Goal: Task Accomplishment & Management: Manage account settings

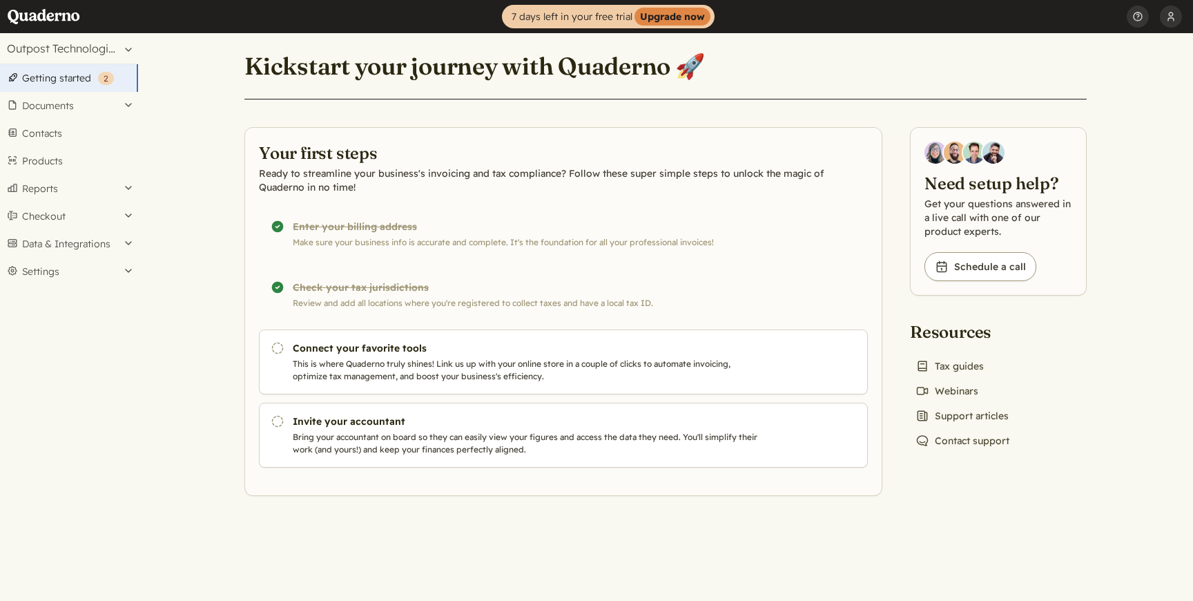
click at [59, 276] on button "Settings" at bounding box center [69, 272] width 138 height 28
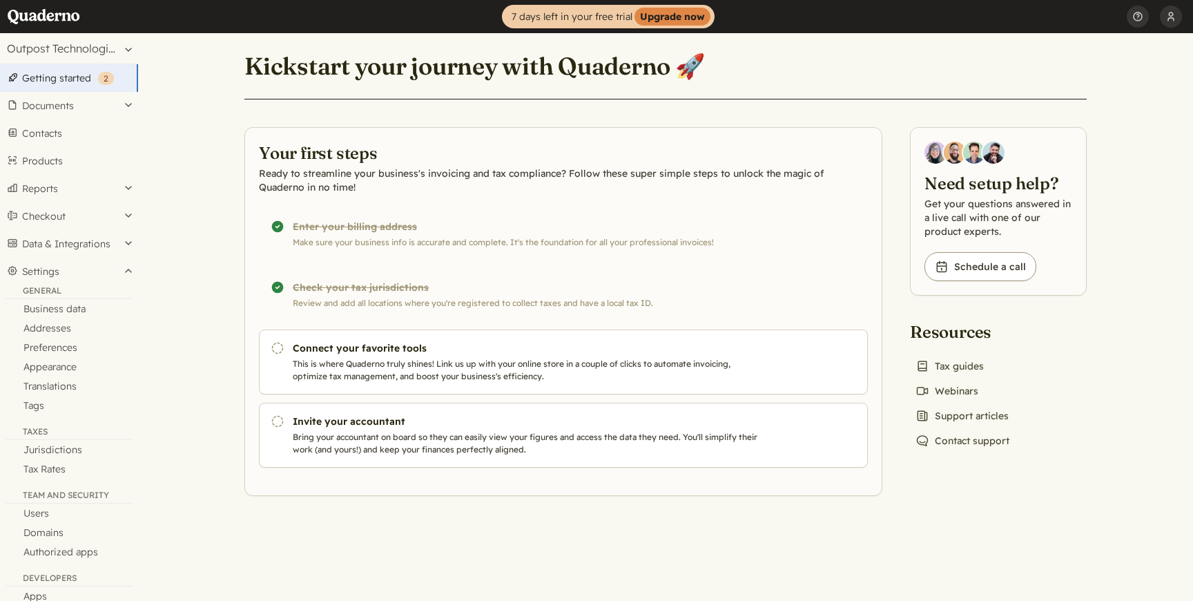
click at [1182, 19] on ul "Company registrar Profile Security API keys Notifications Log out Help Get help…" at bounding box center [1160, 16] width 66 height 33
click at [1175, 15] on button "Company registrar" at bounding box center [1171, 16] width 22 height 33
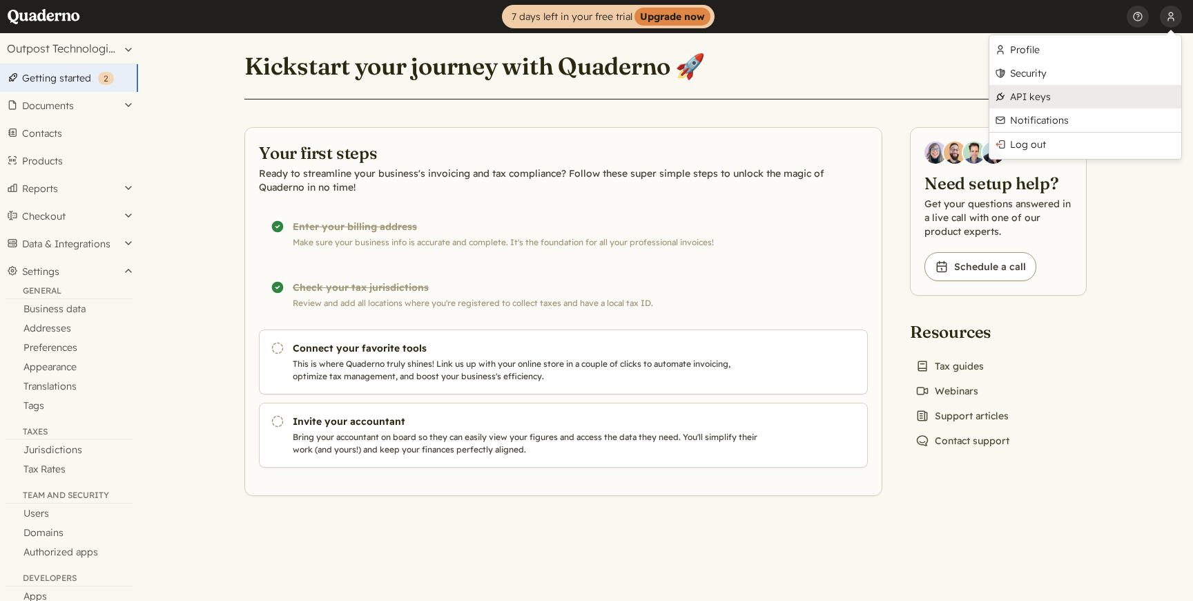
click at [1055, 88] on link "API keys" at bounding box center [1086, 96] width 192 height 23
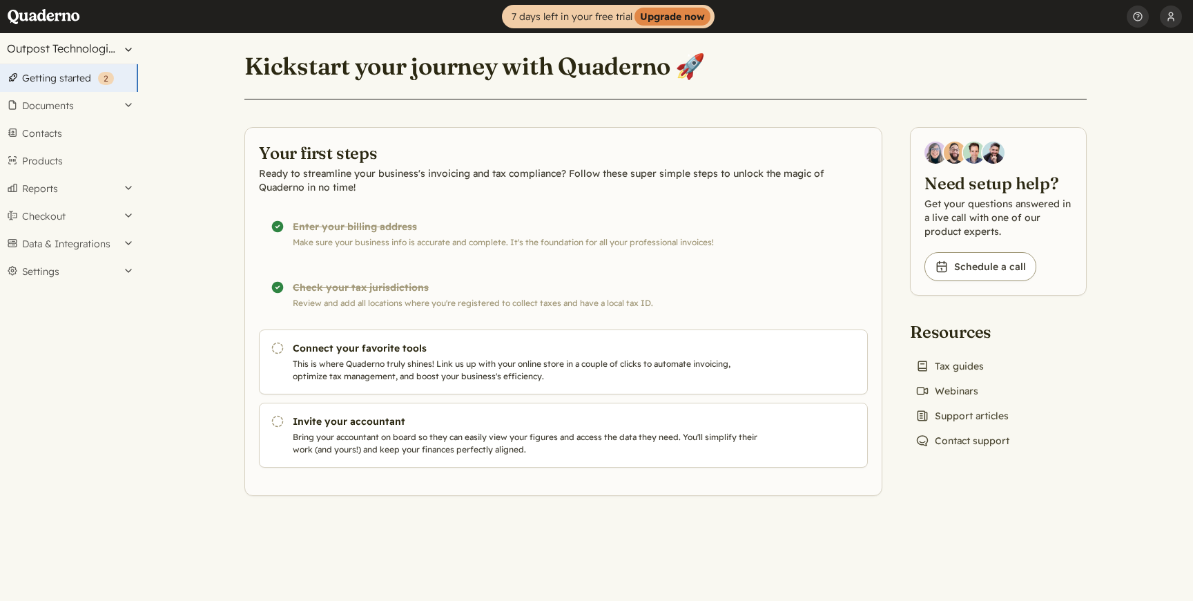
click at [125, 47] on button "Outpost Technologies US No.2 Inc" at bounding box center [69, 48] width 138 height 30
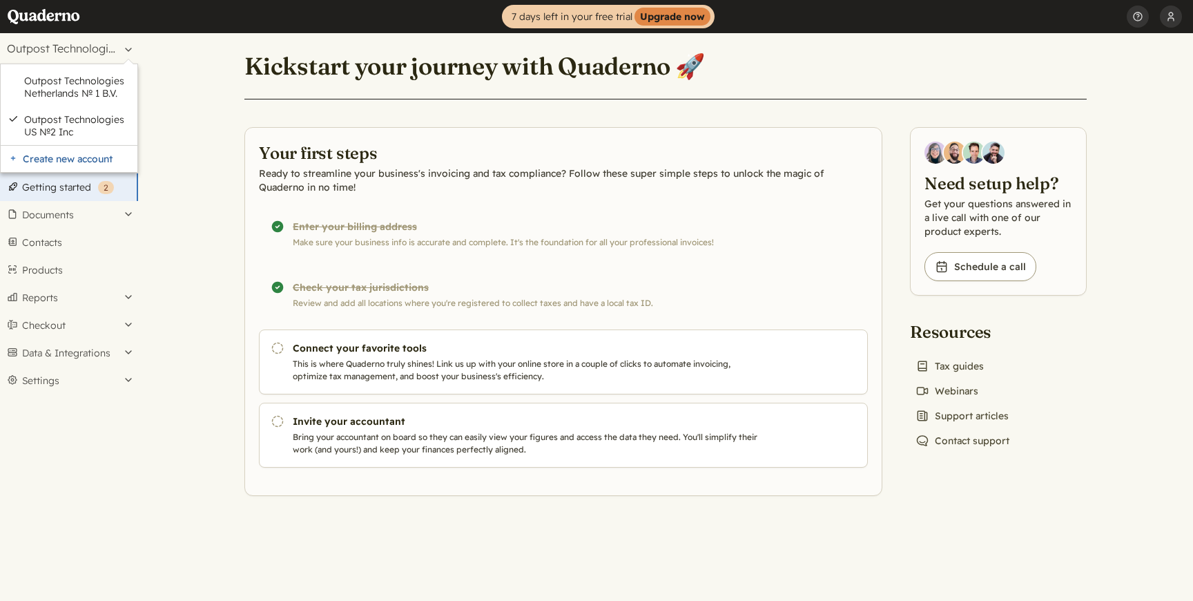
click at [170, 136] on main "Kickstart your journey with Quaderno 🚀 Your first steps Ready to streamline you…" at bounding box center [665, 317] width 1055 height 568
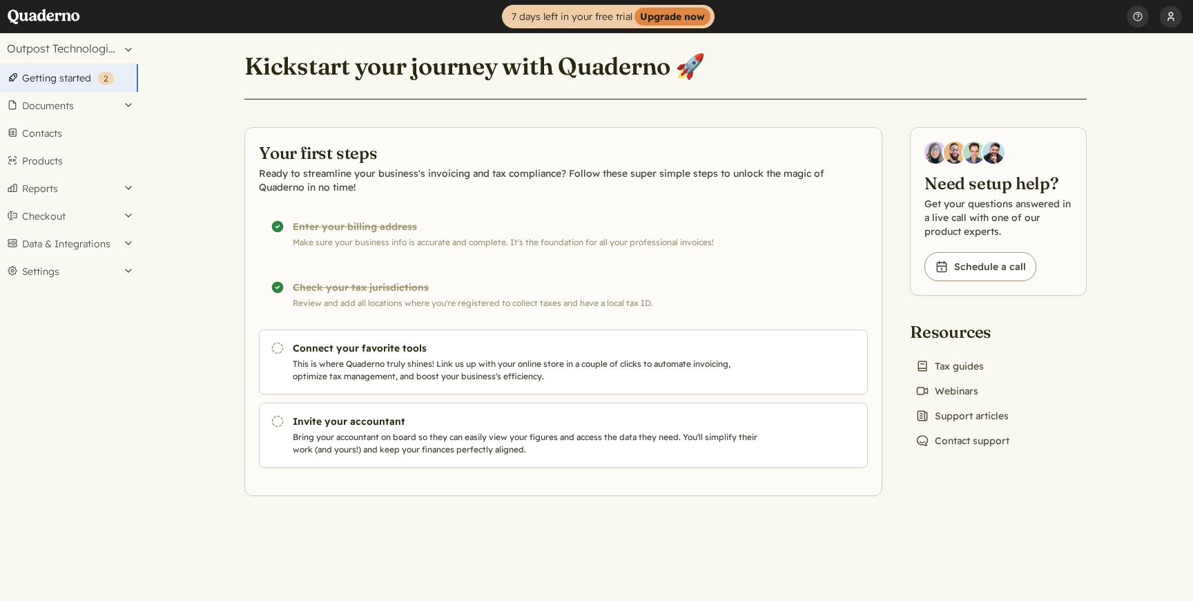
click at [1171, 18] on button "Company registrar" at bounding box center [1171, 16] width 22 height 33
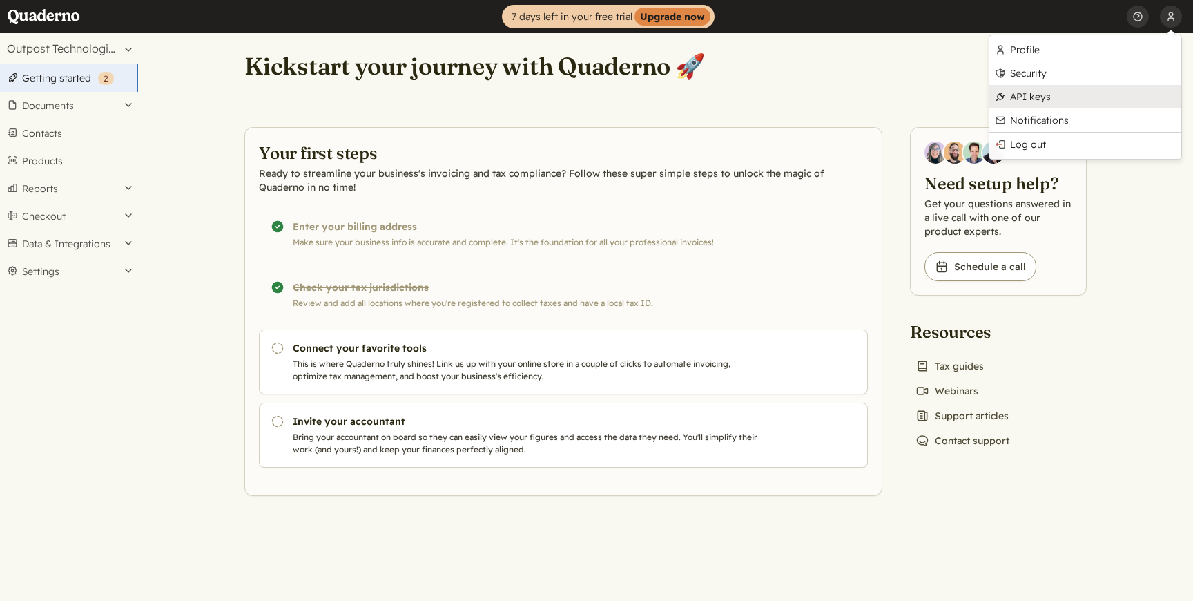
click at [1061, 88] on link "API keys" at bounding box center [1086, 96] width 192 height 23
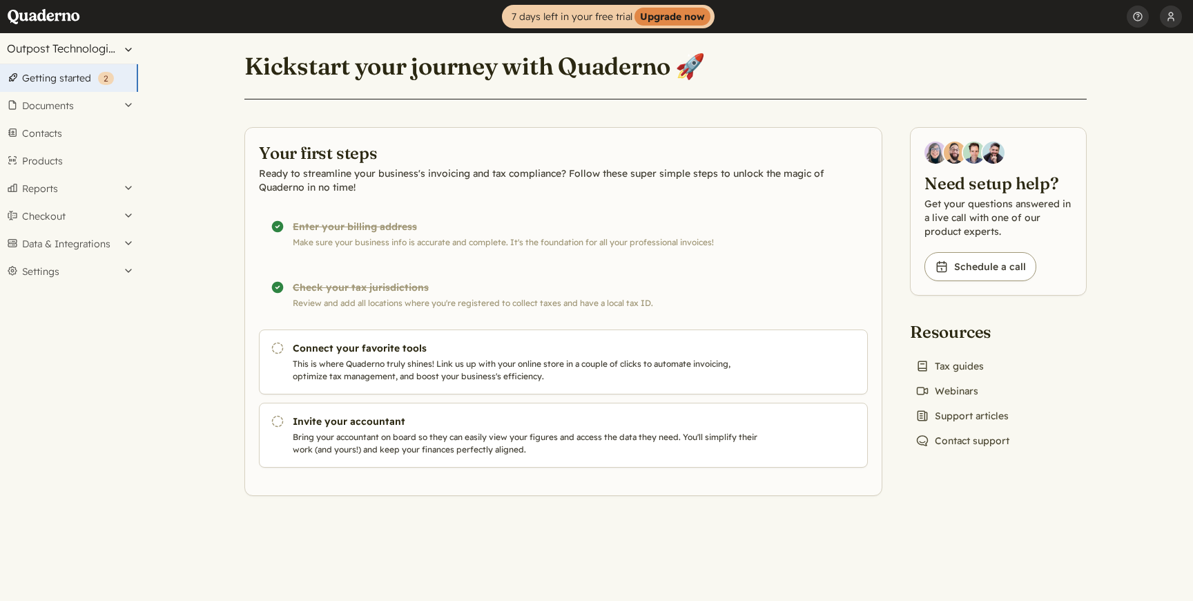
click at [95, 48] on button "Outpost Technologies US No.2 Inc" at bounding box center [69, 48] width 138 height 30
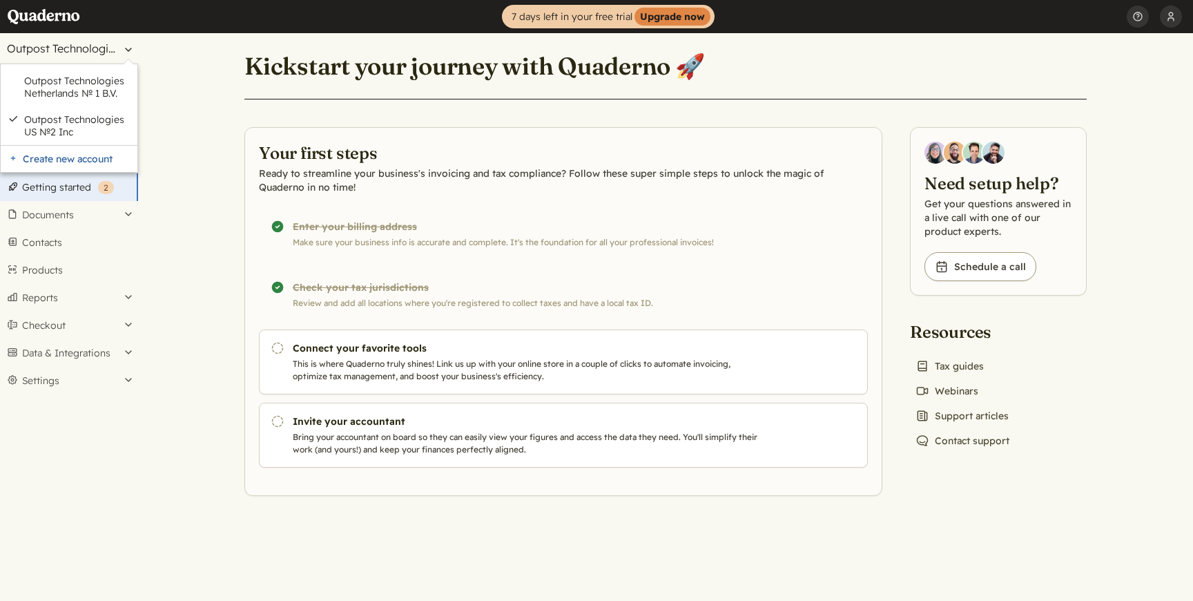
click at [95, 48] on button "Outpost Technologies US No.2 Inc" at bounding box center [69, 48] width 138 height 30
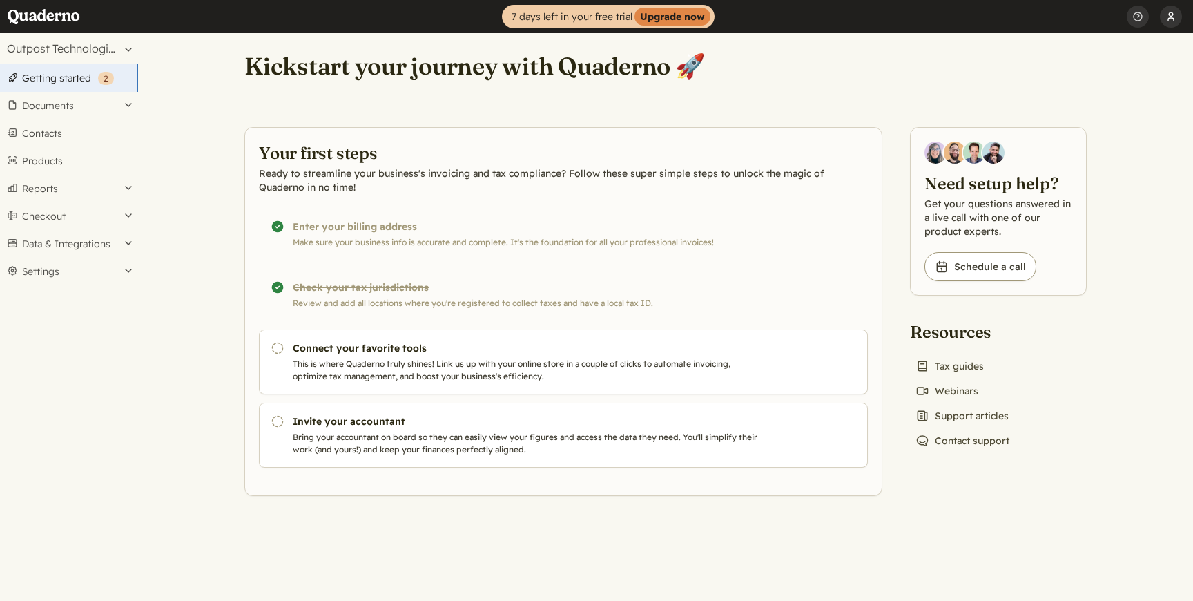
click at [1180, 14] on button "Company registrar" at bounding box center [1171, 16] width 22 height 33
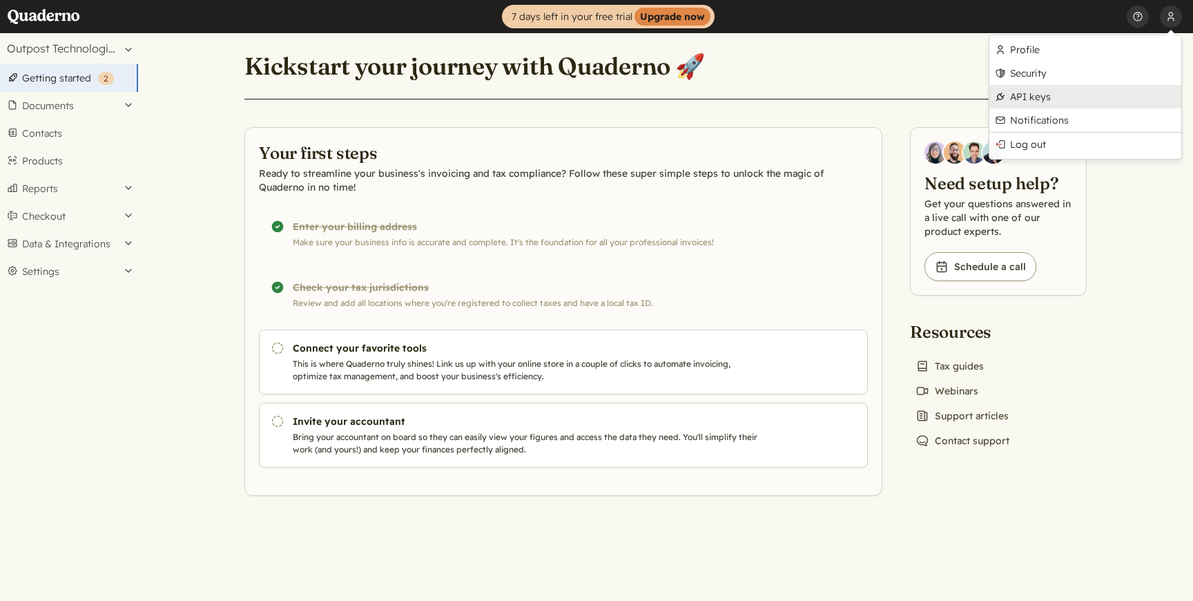
click at [1069, 89] on link "API keys" at bounding box center [1086, 96] width 192 height 23
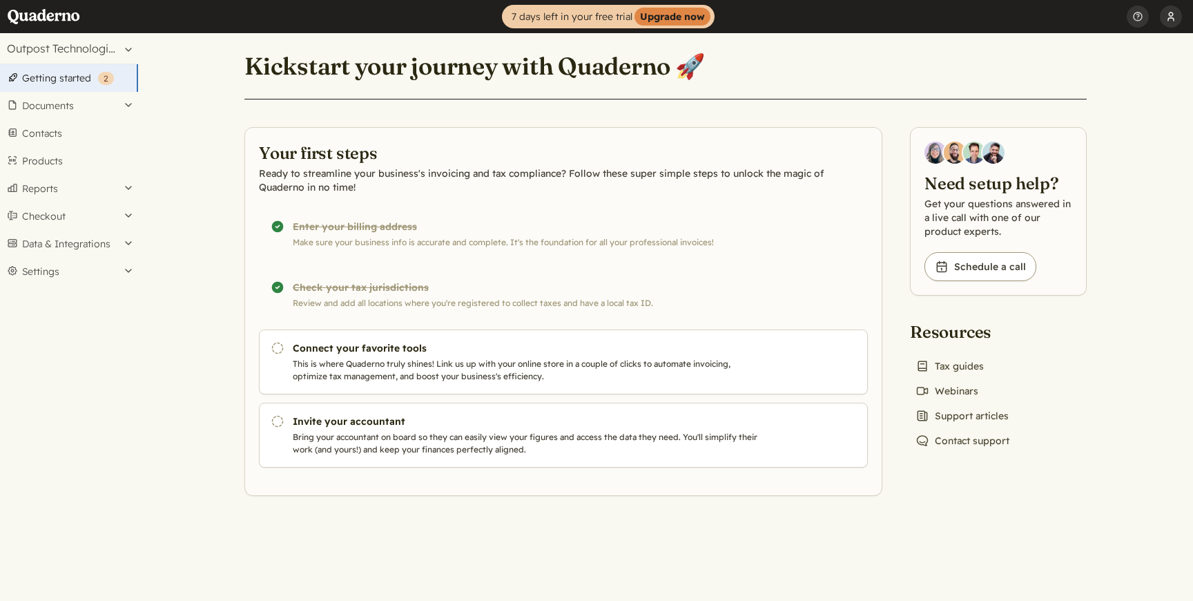
click at [1171, 14] on button "Company registrar" at bounding box center [1171, 16] width 22 height 33
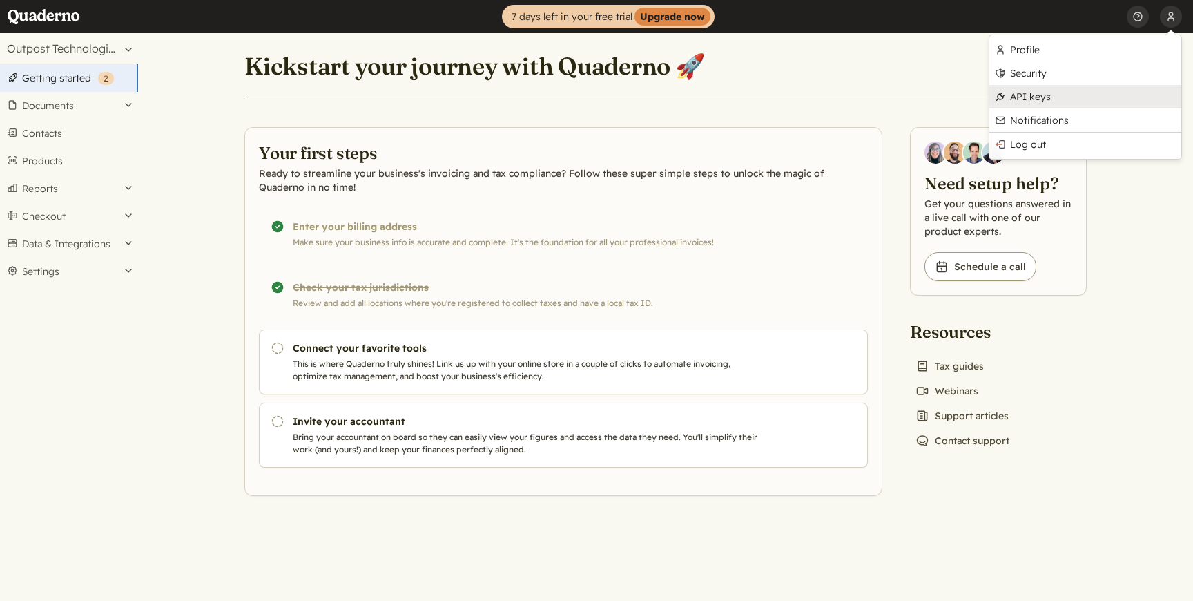
click at [1061, 88] on link "API keys" at bounding box center [1086, 96] width 192 height 23
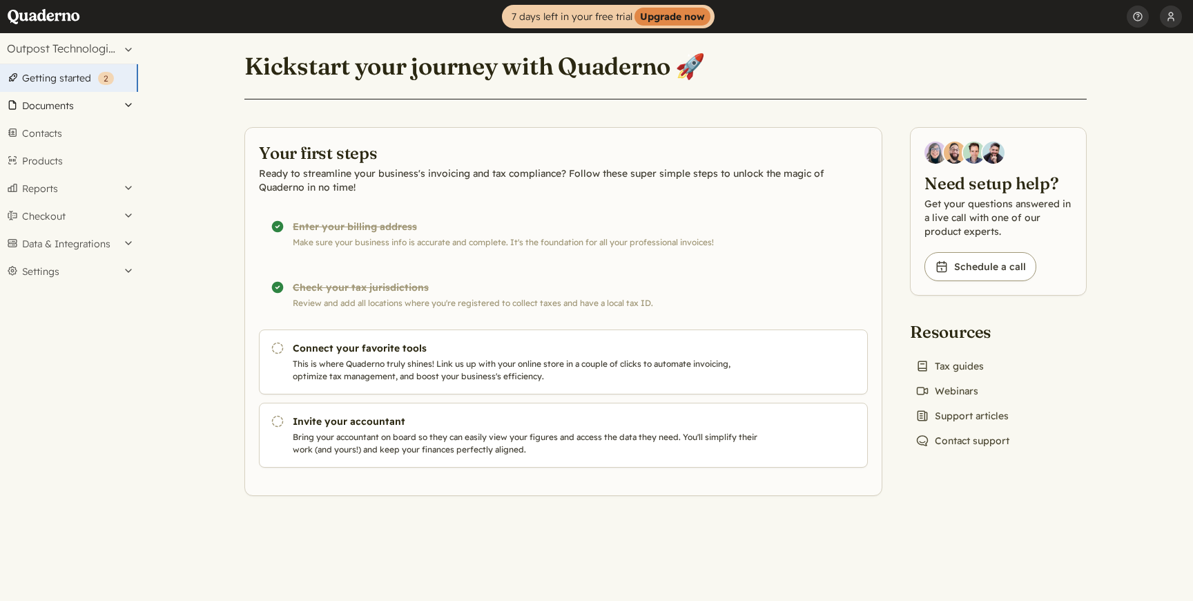
click at [63, 103] on button "Documents" at bounding box center [69, 106] width 138 height 28
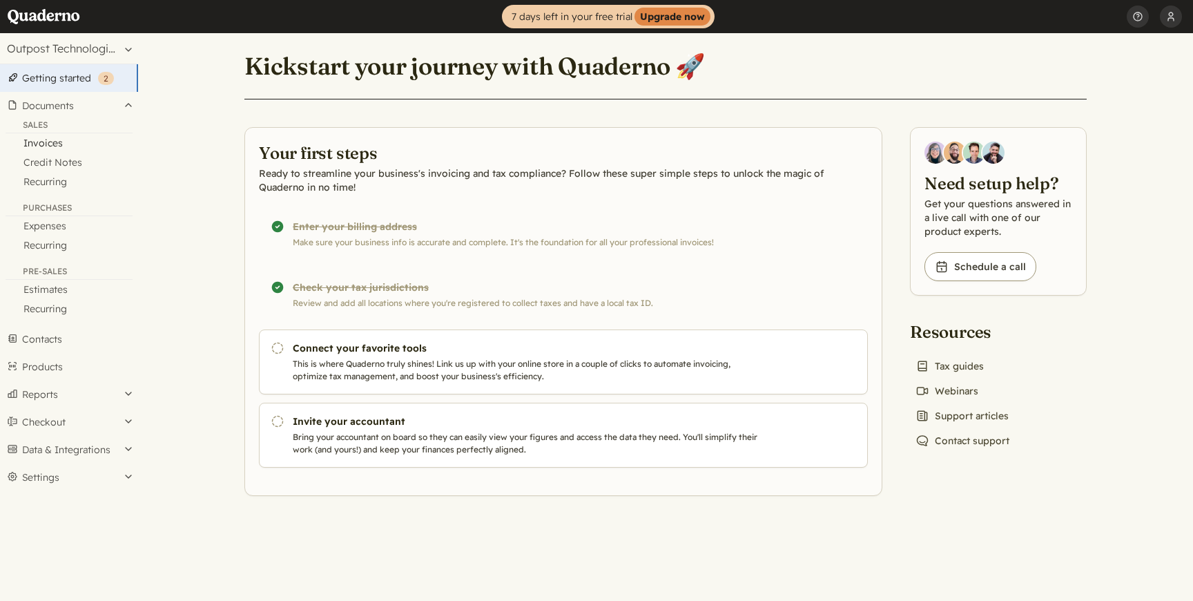
click at [50, 140] on link "Invoices" at bounding box center [69, 142] width 138 height 19
